Goal: Information Seeking & Learning: Check status

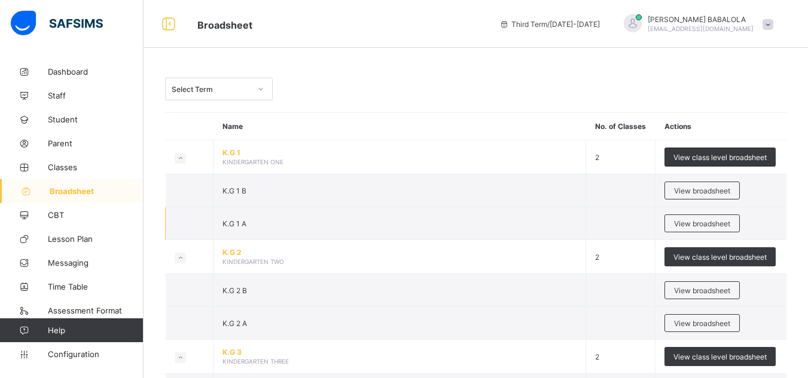
click at [450, 236] on td "K.G 1 A" at bounding box center [399, 223] width 373 height 33
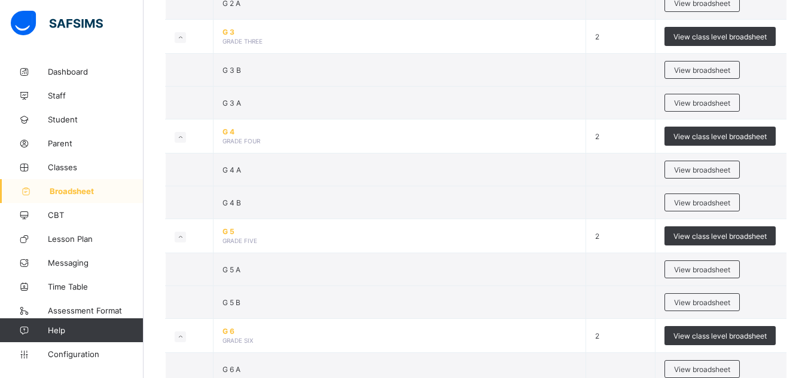
scroll to position [621, 0]
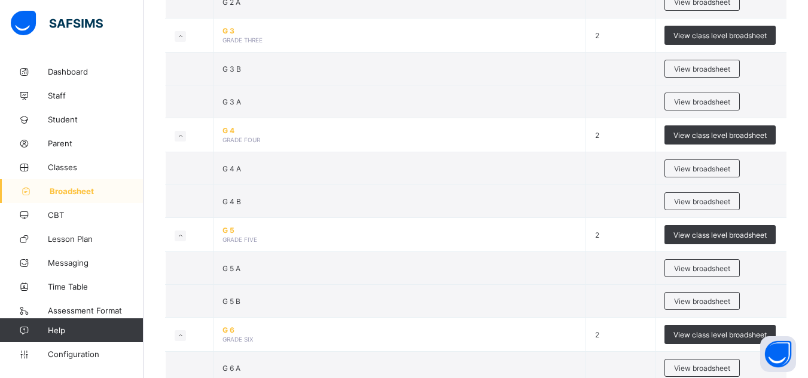
click at [699, 164] on span "View broadsheet" at bounding box center [702, 168] width 56 height 9
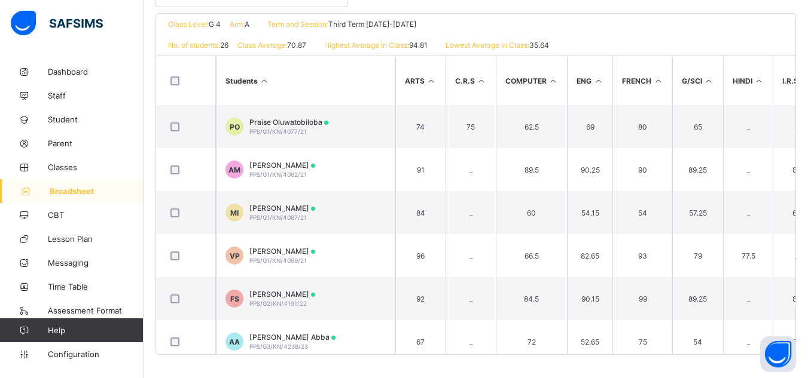
scroll to position [268, 0]
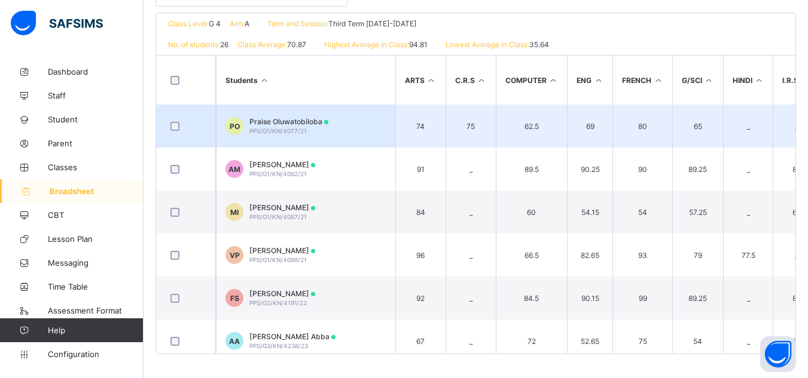
click at [283, 132] on span "PPS/G1/KN/4077/21" at bounding box center [277, 130] width 57 height 7
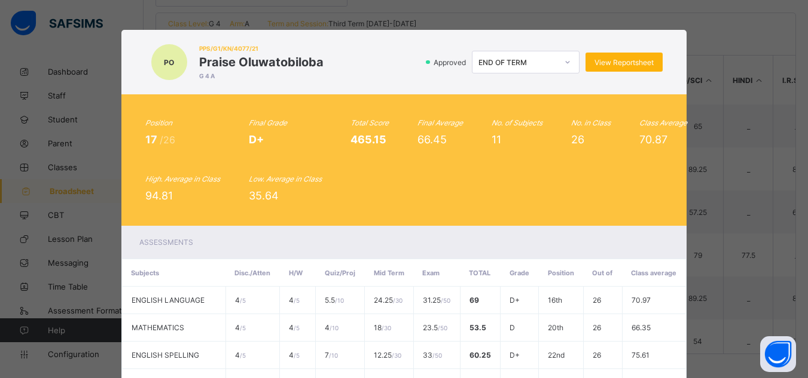
click at [620, 61] on span "View Reportsheet" at bounding box center [623, 62] width 59 height 9
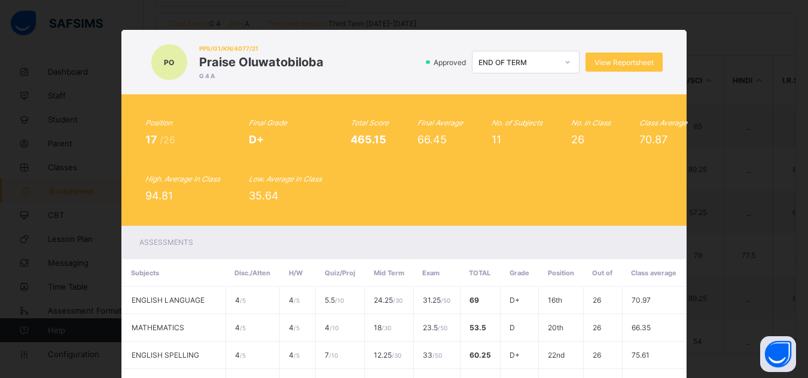
click at [561, 221] on div "Position 17 /26 Final Grade D+ Total Score 465.15 Final Average 66.45 No. of Su…" at bounding box center [404, 160] width 566 height 132
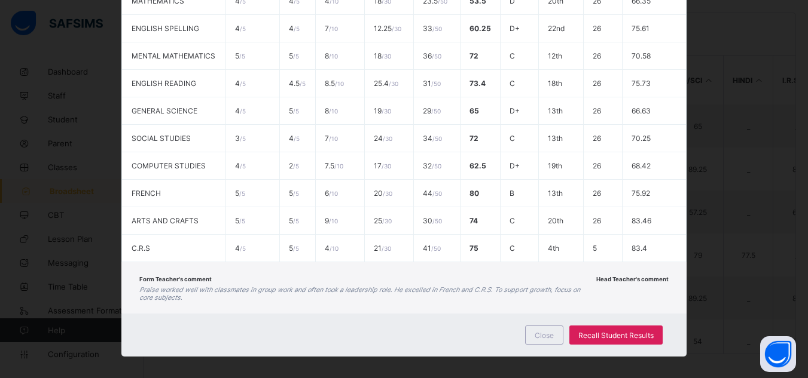
scroll to position [335, 0]
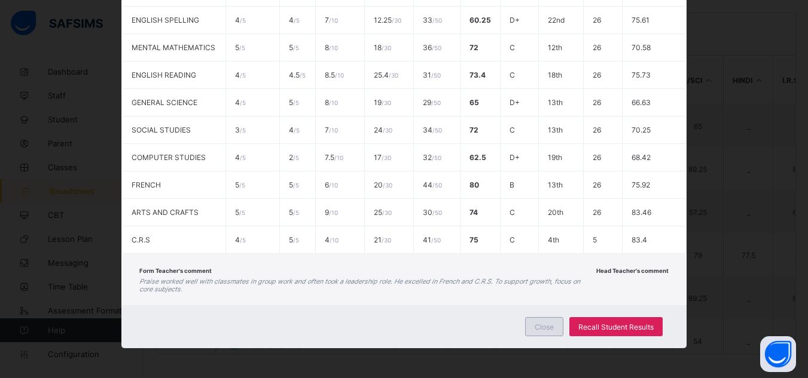
click at [546, 328] on span "Close" at bounding box center [544, 327] width 19 height 9
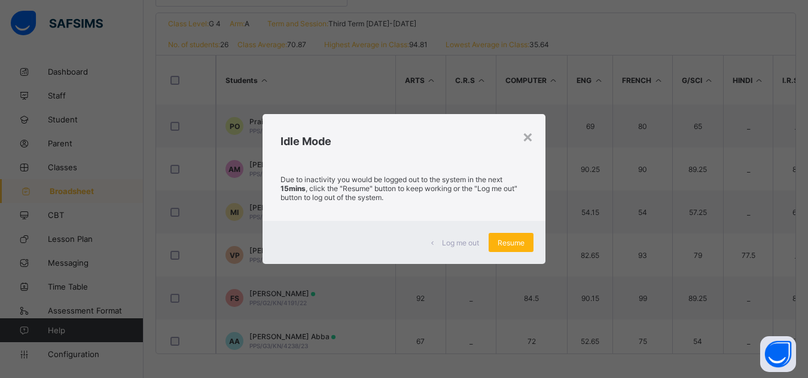
click at [509, 243] on span "Resume" at bounding box center [510, 243] width 27 height 9
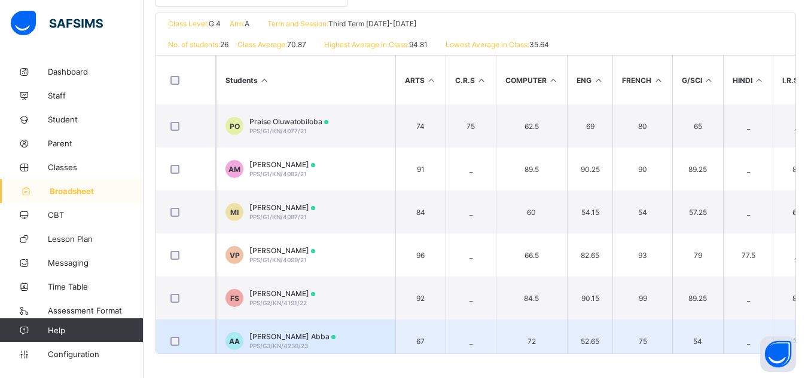
click at [325, 337] on span "Abdullah Bachir Mahamat Abba" at bounding box center [292, 336] width 86 height 9
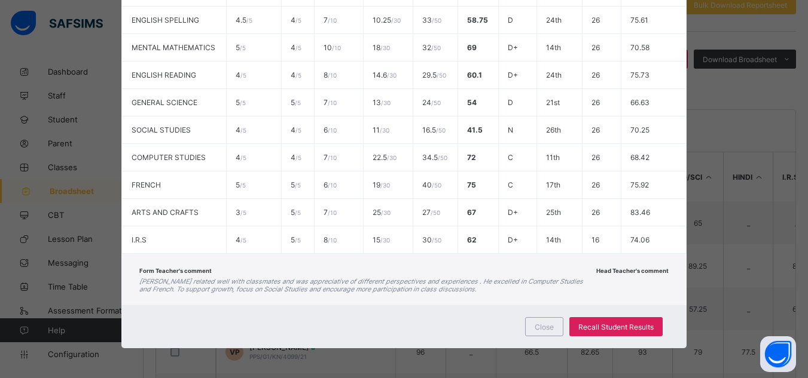
scroll to position [148, 0]
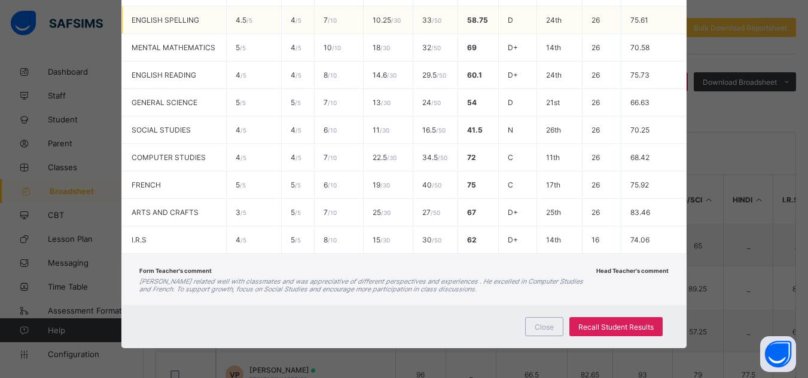
click at [676, 11] on td "75.61" at bounding box center [653, 21] width 65 height 28
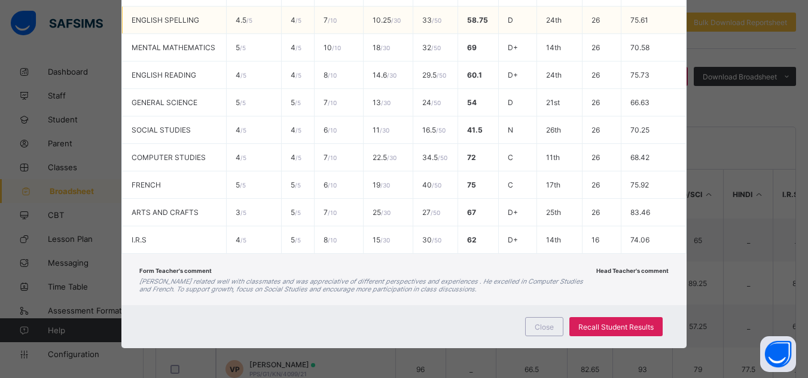
scroll to position [268, 0]
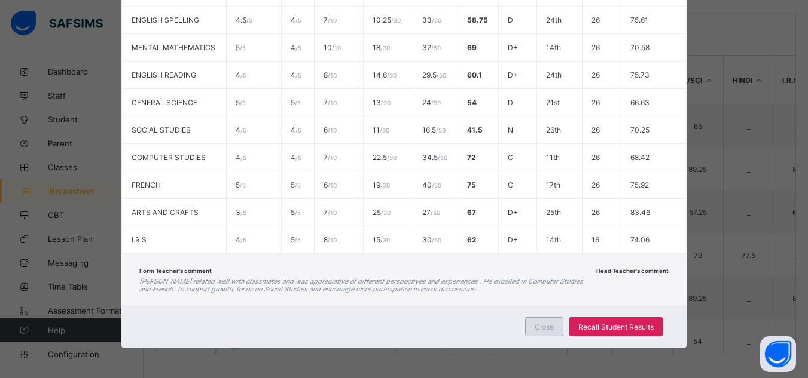
click at [544, 329] on span "Close" at bounding box center [544, 327] width 19 height 9
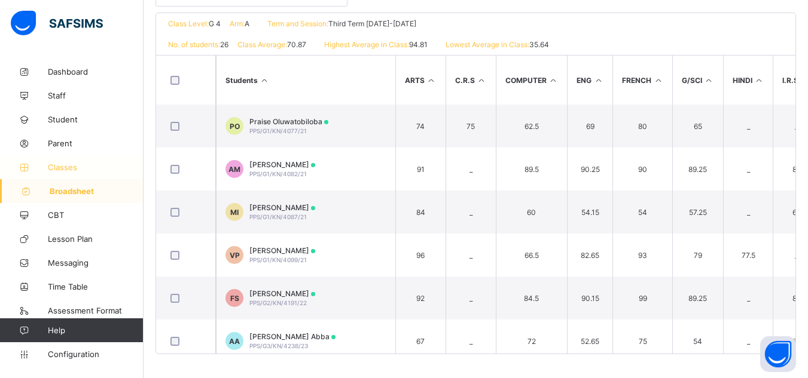
click at [54, 172] on link "Classes" at bounding box center [71, 167] width 143 height 24
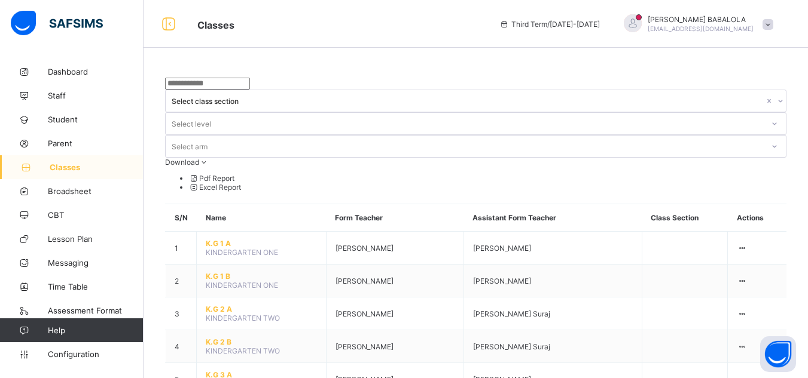
click at [277, 32] on div "Classes Third Term / 2024-2025 DANIEL BABALOLA christ2man18@gmail.com" at bounding box center [404, 24] width 808 height 48
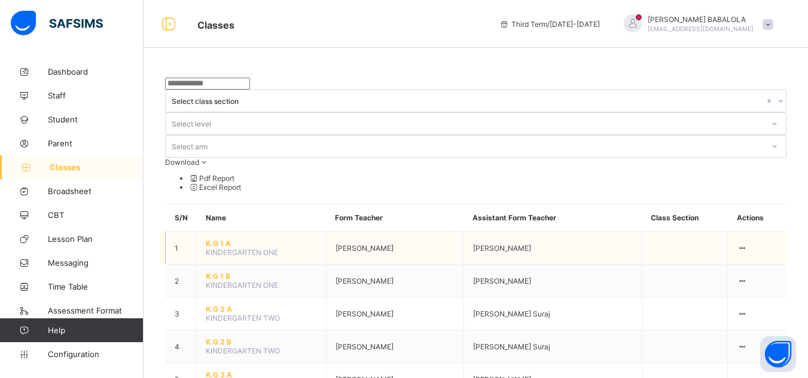
click at [216, 239] on span "K.G 1 A" at bounding box center [261, 243] width 111 height 9
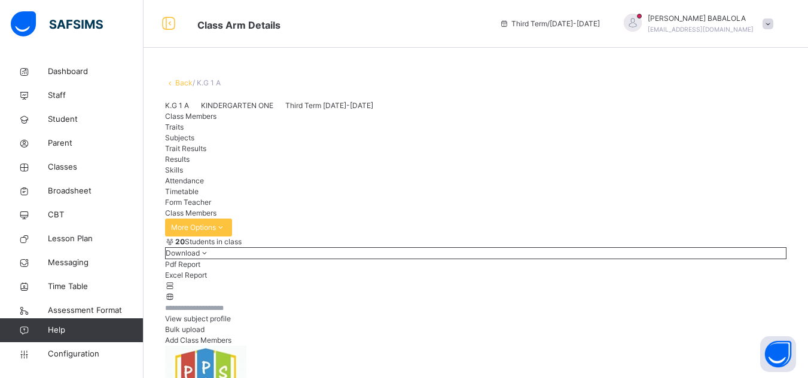
click at [190, 164] on span "Results" at bounding box center [177, 159] width 25 height 9
click at [194, 142] on span "Subjects" at bounding box center [179, 137] width 29 height 9
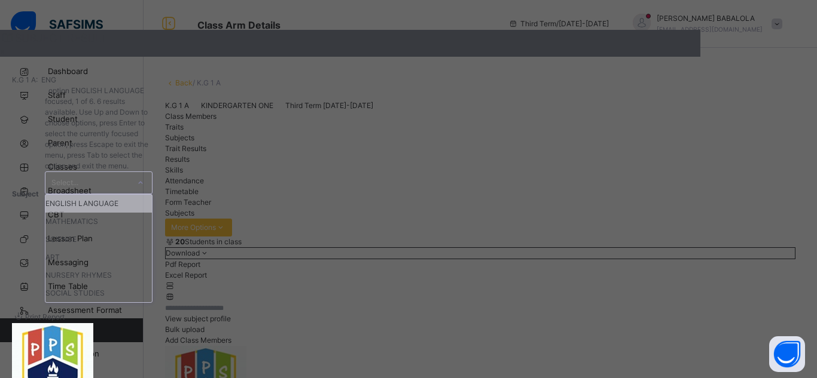
click at [144, 177] on icon at bounding box center [140, 183] width 7 height 12
click at [152, 195] on div "ENGLISH LANGUAGE" at bounding box center [98, 204] width 106 height 18
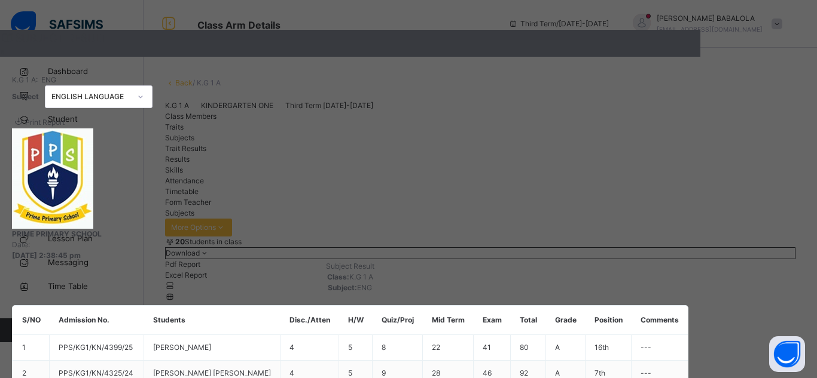
click at [677, 371] on div "SUBJECT RESULT × K.G 1 A: ENG Subject ENGLISH LANGUAGE Print Report PRIME PRIMA…" at bounding box center [408, 189] width 817 height 378
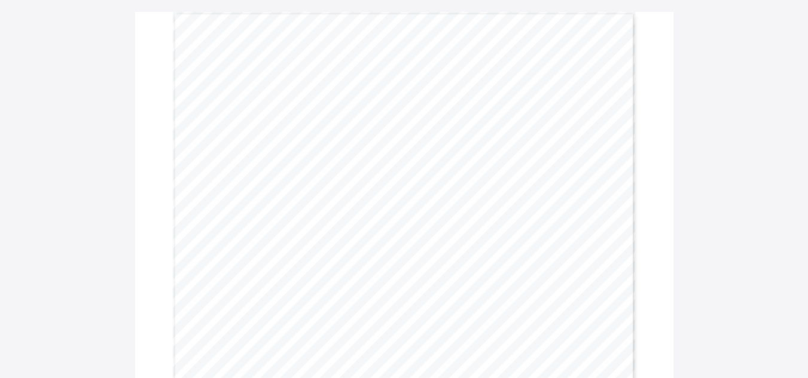
scroll to position [96, 0]
